Goal: Information Seeking & Learning: Learn about a topic

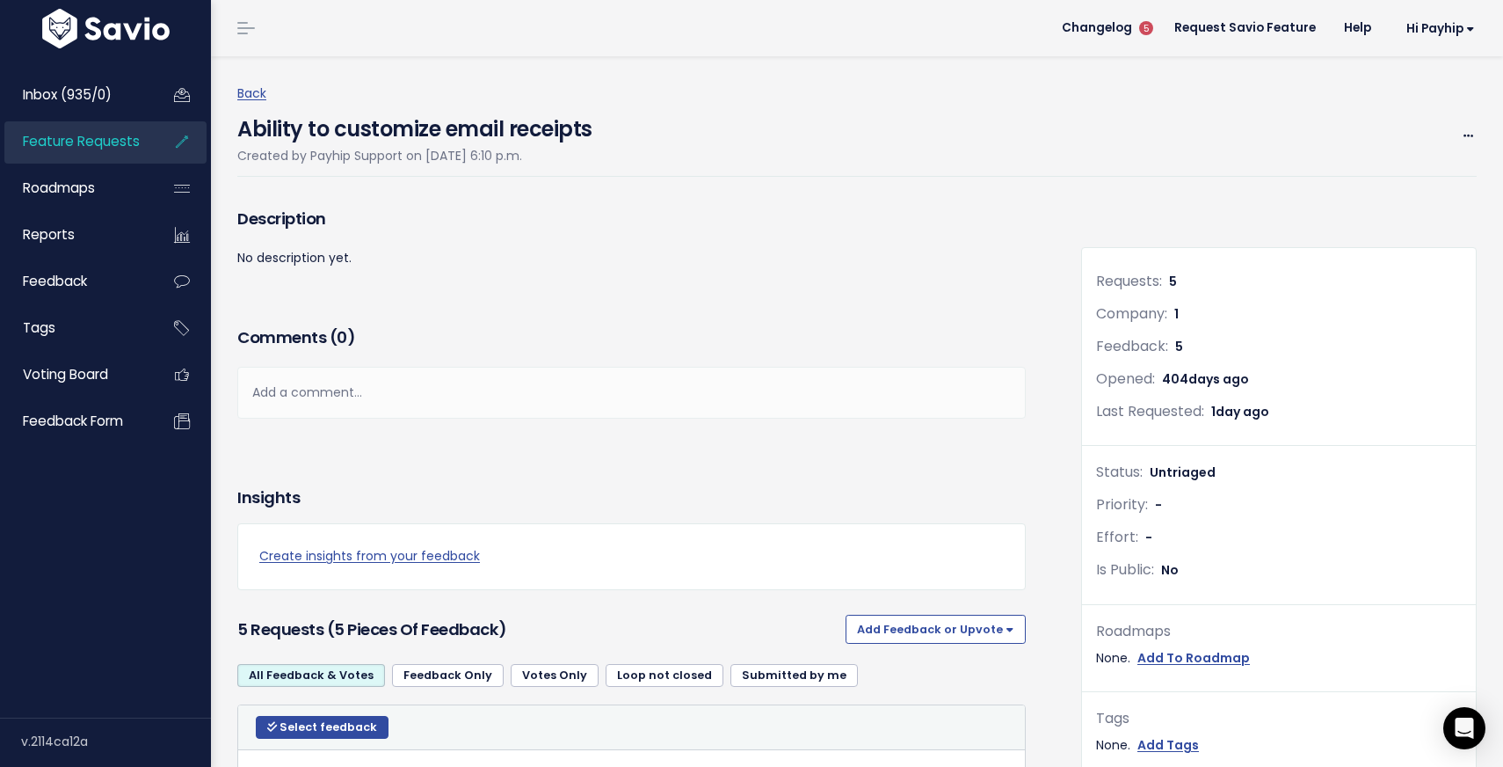
click at [98, 134] on span "Feature Requests" at bounding box center [81, 141] width 117 height 18
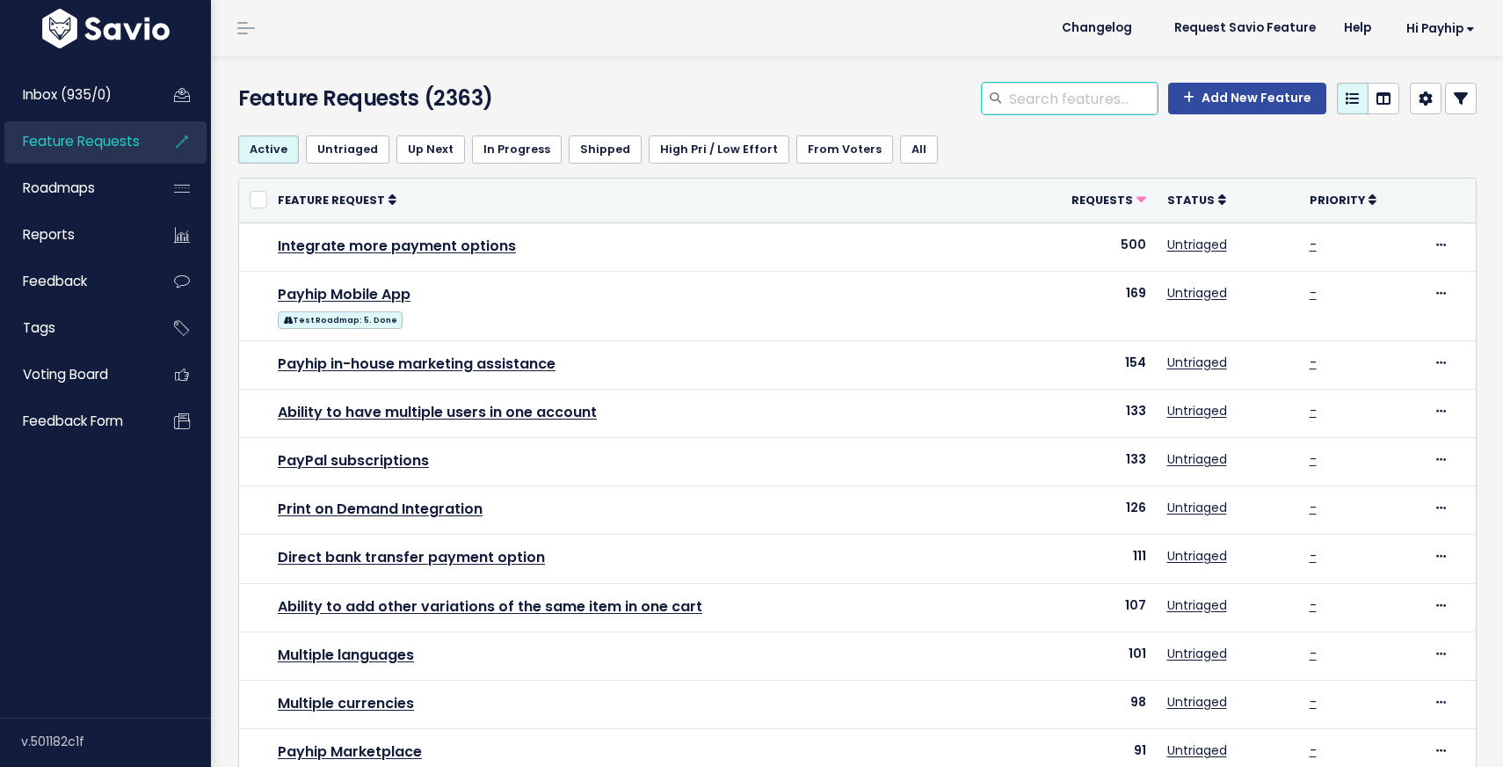
click at [1087, 107] on input "search" at bounding box center [1083, 99] width 150 height 32
type input "chatbot"
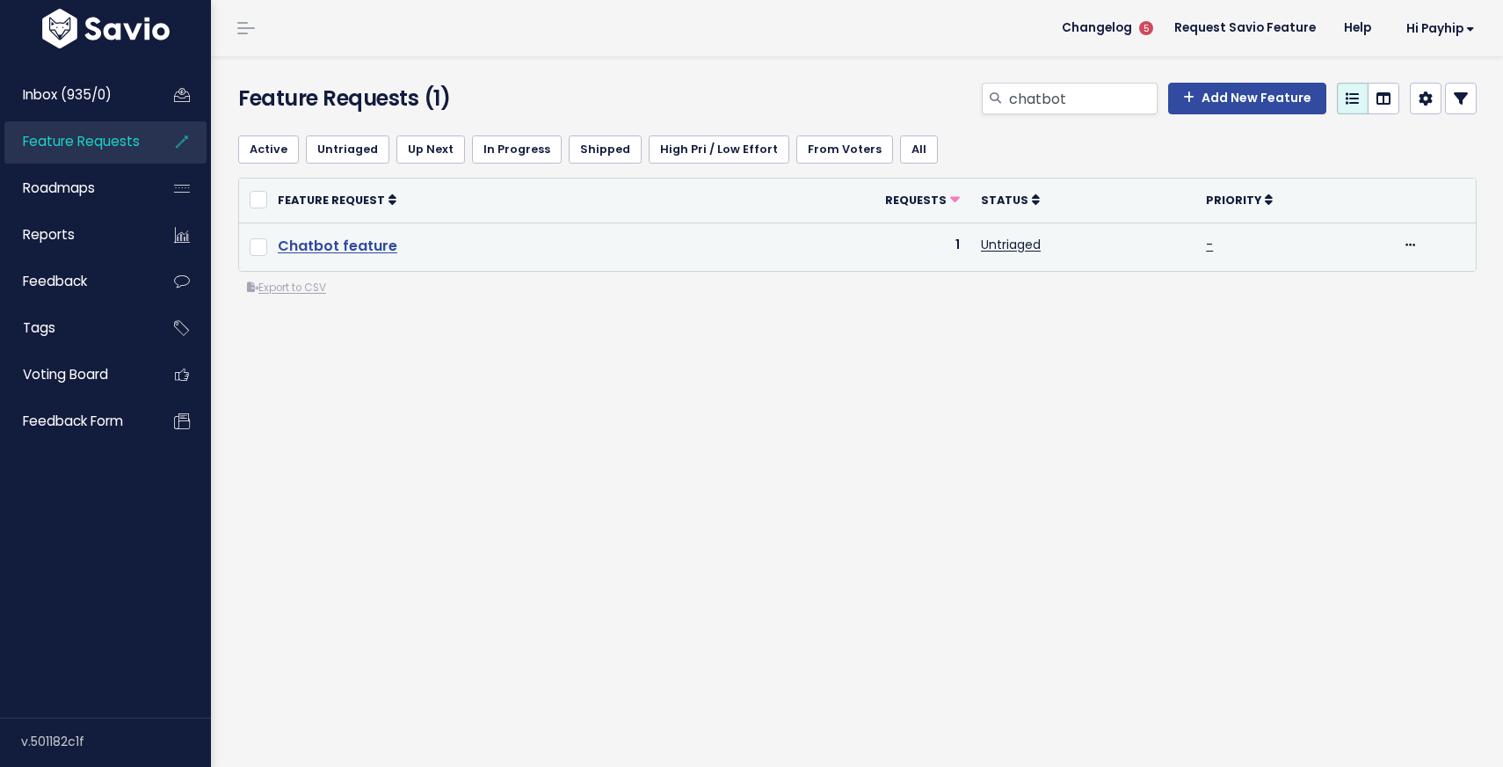
click at [337, 237] on link "Chatbot feature" at bounding box center [338, 246] width 120 height 20
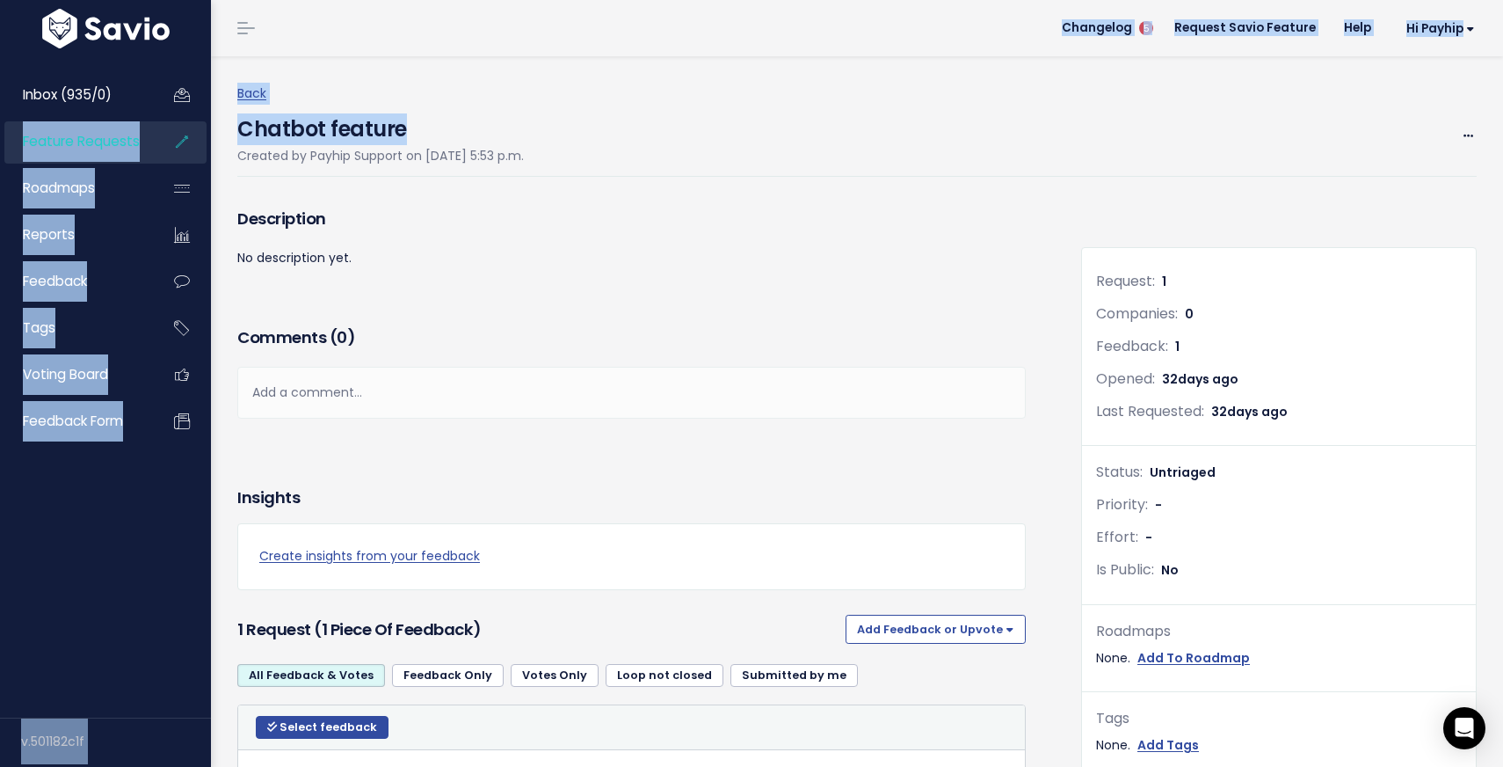
drag, startPoint x: 421, startPoint y: 128, endPoint x: 198, endPoint y: 125, distance: 223.3
click at [197, 125] on div "Inbox (935/0) Feature Requests Roadmaps" at bounding box center [751, 533] width 1503 height 1067
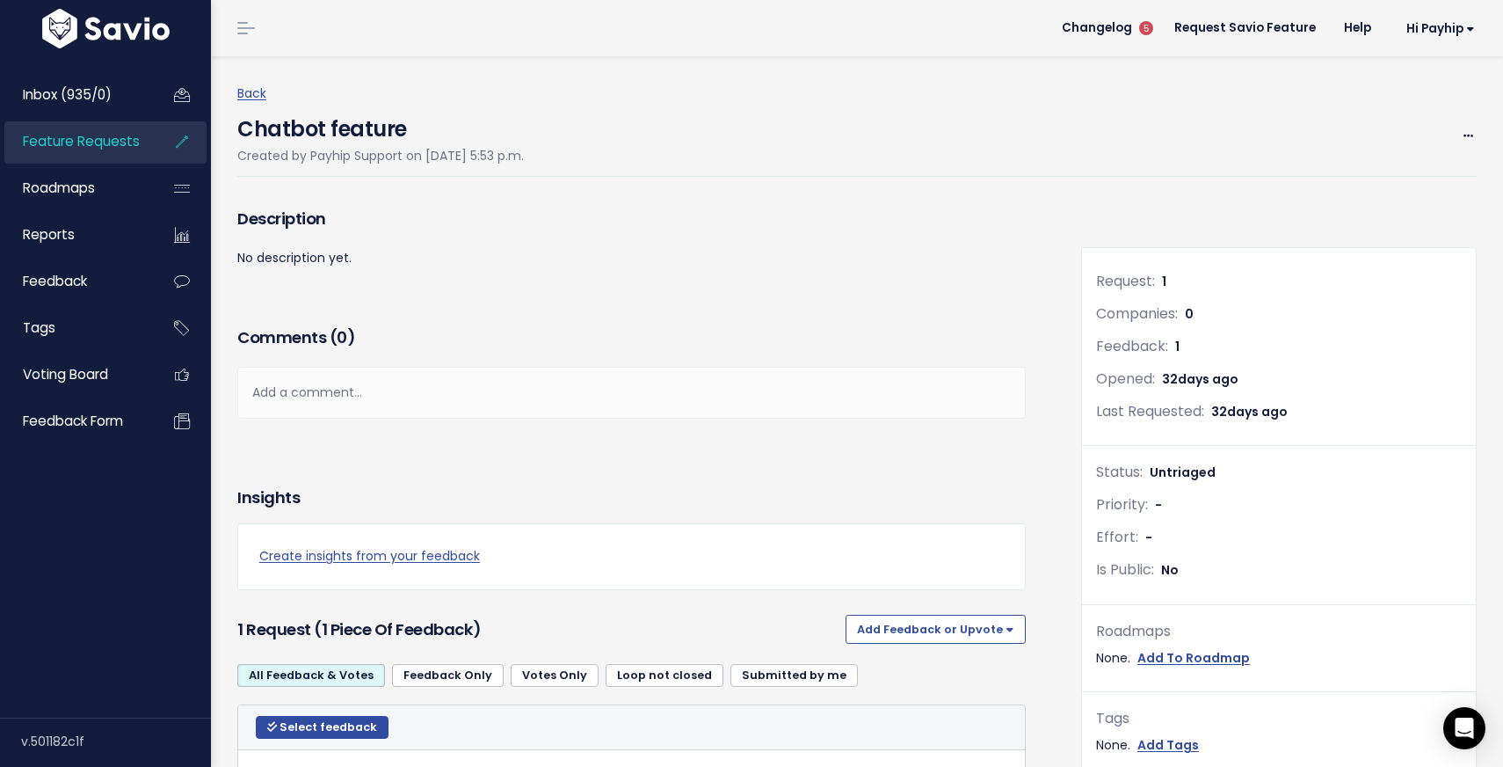
click at [316, 120] on h4 "Chatbot feature" at bounding box center [380, 125] width 287 height 40
copy div "Chatbot feature"
click at [115, 143] on span "Feature Requests" at bounding box center [81, 141] width 117 height 18
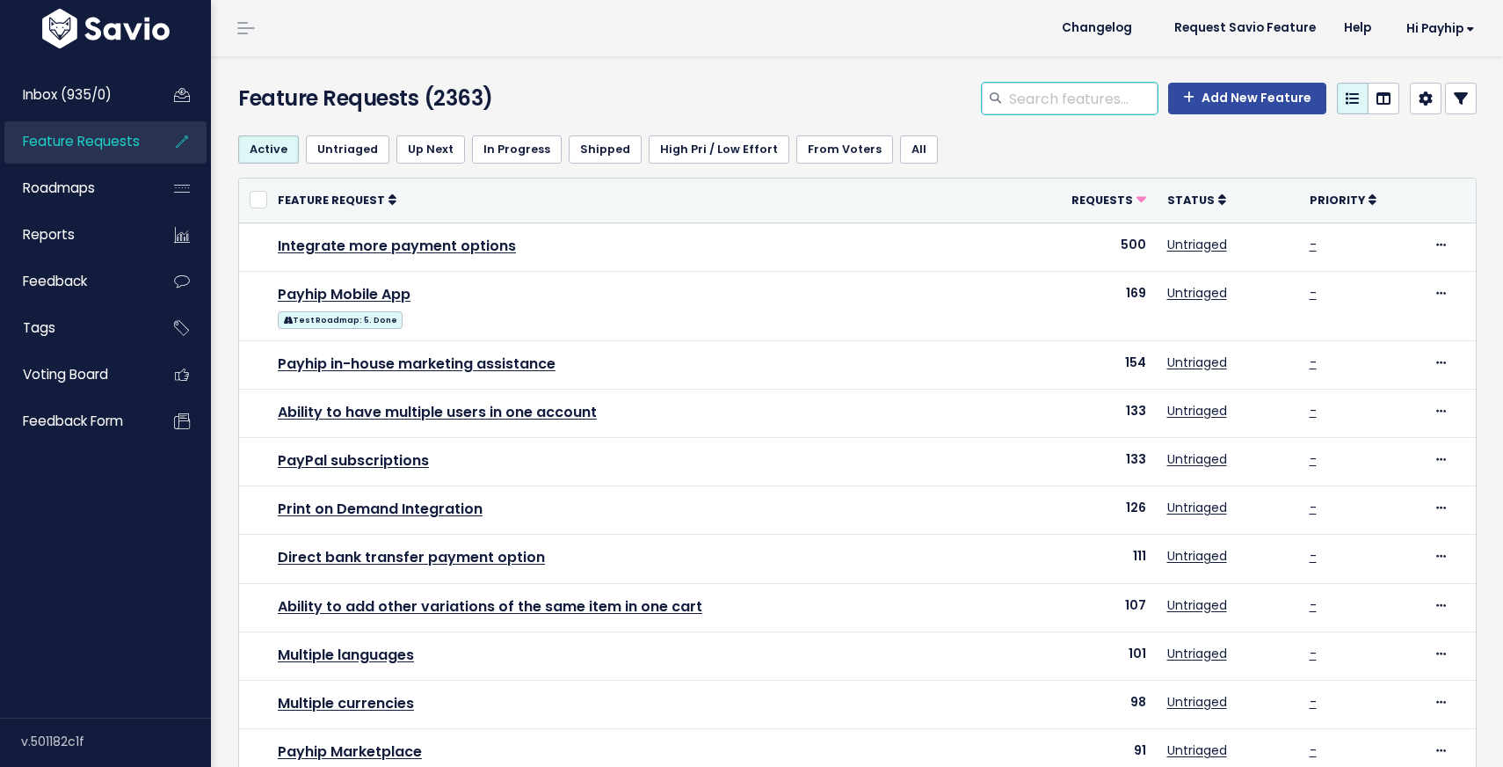
click at [1066, 89] on input "search" at bounding box center [1083, 99] width 150 height 32
type input "referral"
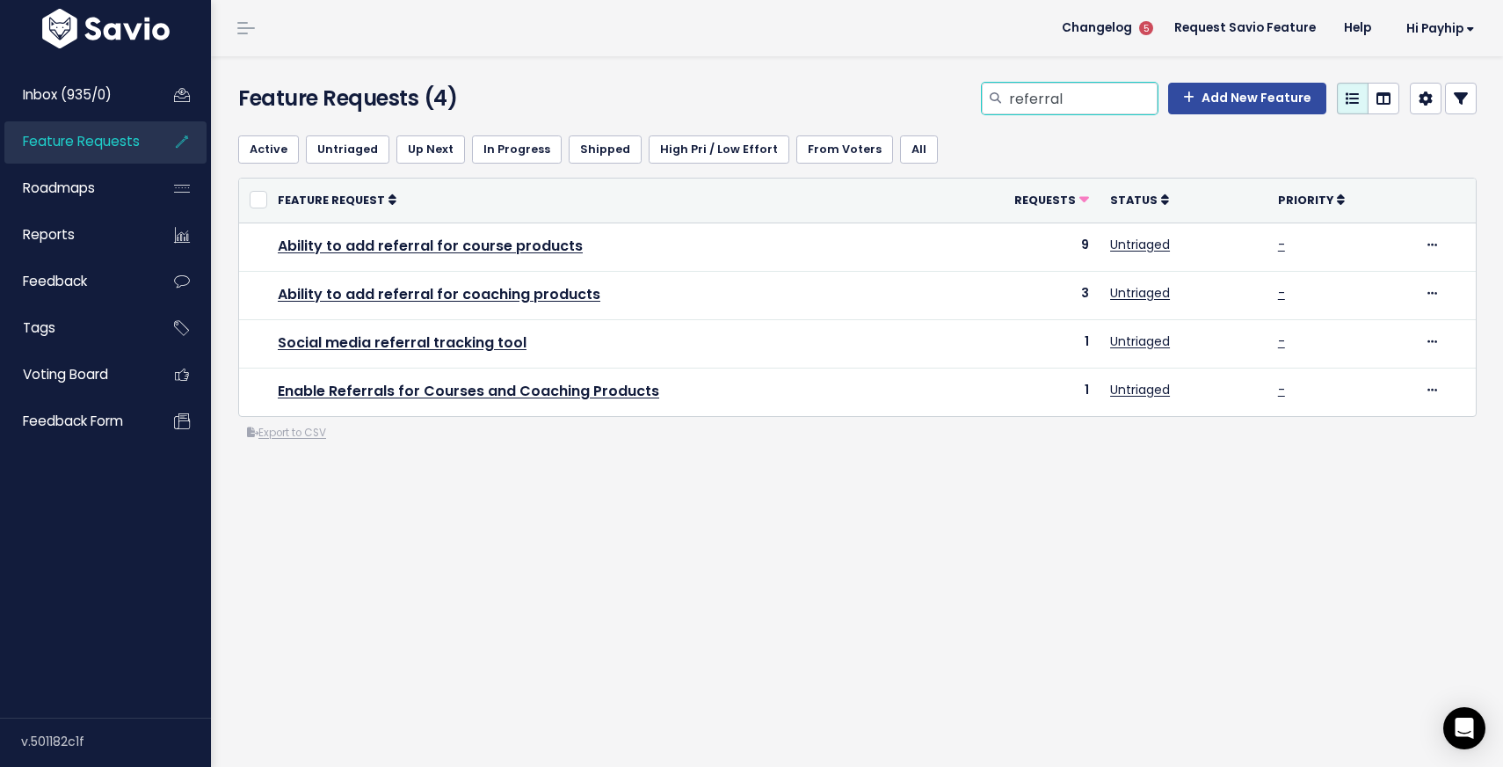
click at [1102, 95] on input "referral" at bounding box center [1083, 99] width 150 height 32
type input "affiliate"
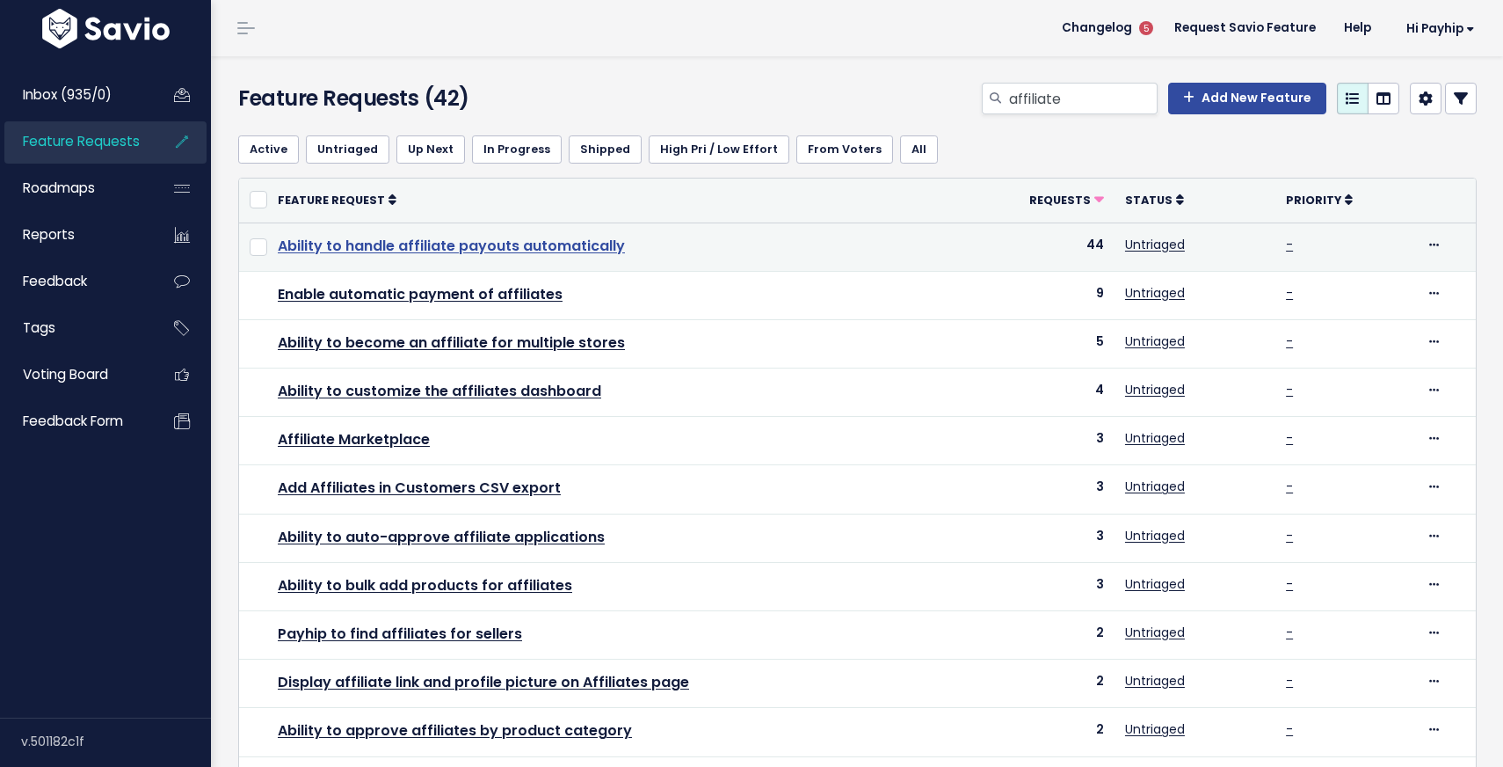
click at [554, 245] on link "Ability to handle affiliate payouts automatically" at bounding box center [451, 246] width 347 height 20
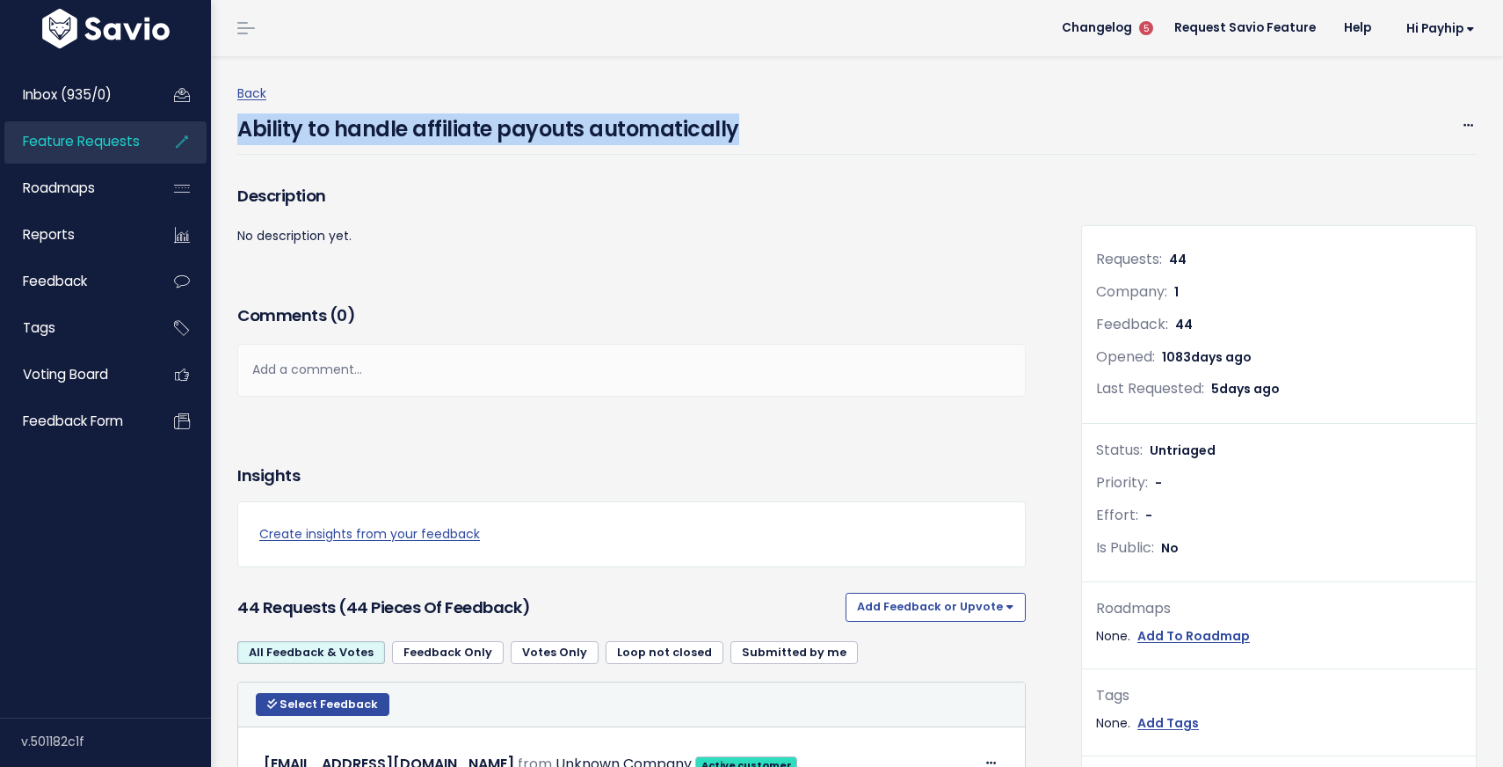
drag, startPoint x: 766, startPoint y: 127, endPoint x: 237, endPoint y: 125, distance: 528.4
click at [238, 125] on div "Ability to handle affiliate payouts automatically Edit Merge Add to Roadmap [GE…" at bounding box center [857, 130] width 1240 height 50
copy h4 "Ability to handle affiliate payouts automatically"
